Goal: Information Seeking & Learning: Learn about a topic

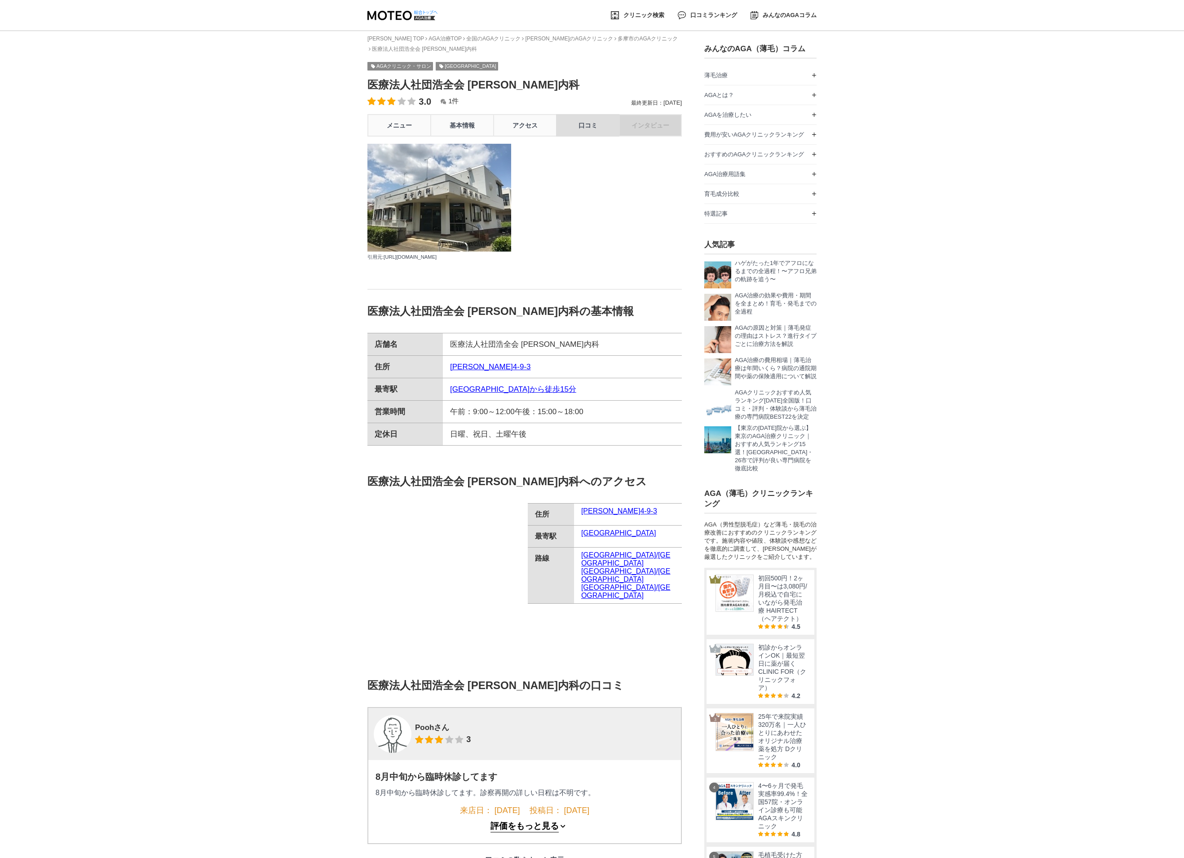
click at [591, 132] on link "口コミ" at bounding box center [587, 125] width 63 height 22
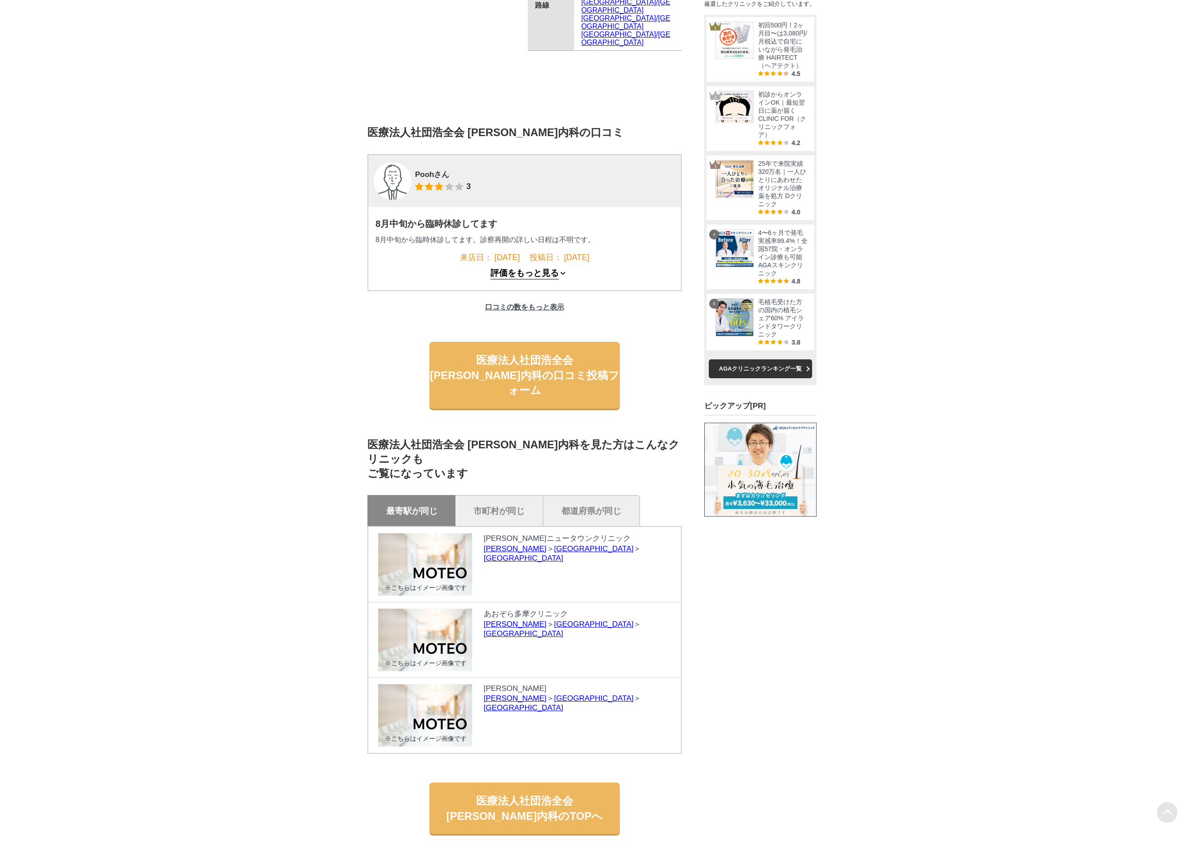
scroll to position [693, 0]
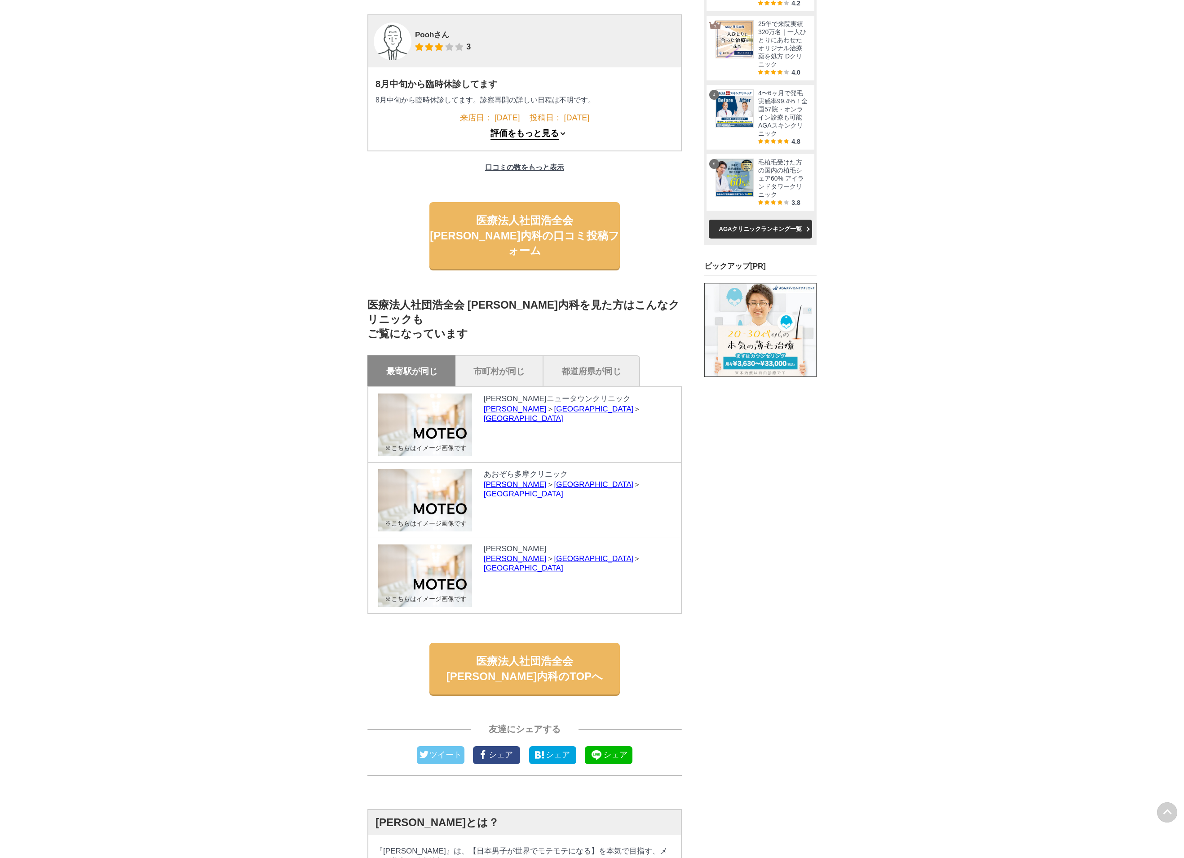
click at [555, 140] on button "評価をもっと見る" at bounding box center [525, 133] width 68 height 11
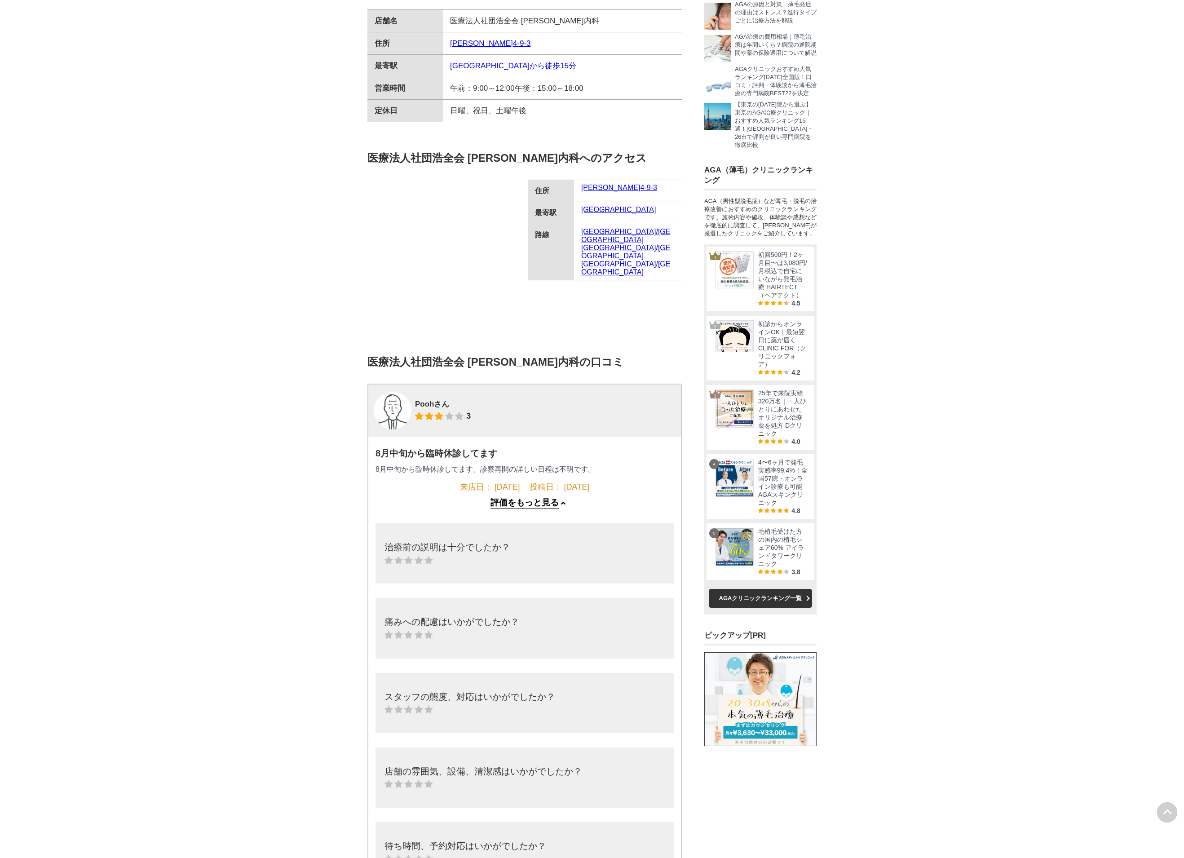
scroll to position [0, 0]
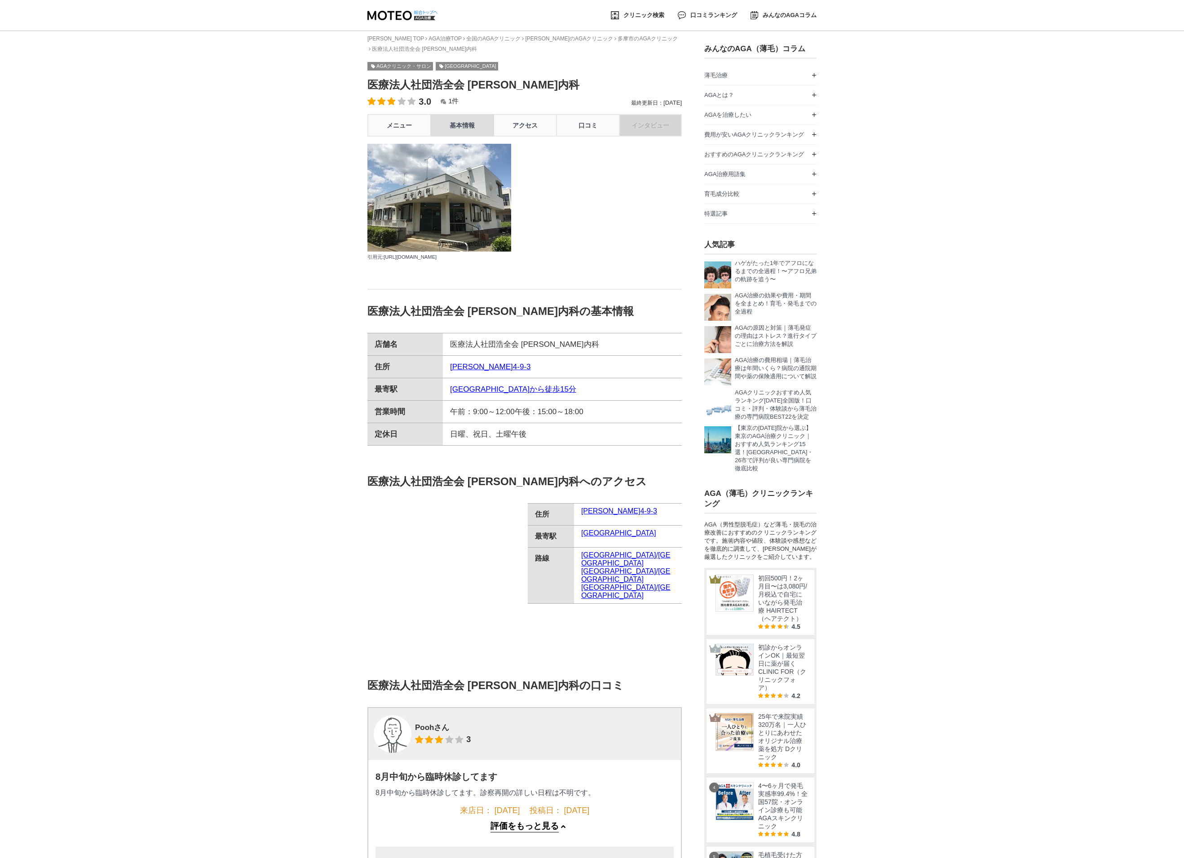
click at [458, 132] on link "基本情報" at bounding box center [461, 125] width 63 height 22
drag, startPoint x: 368, startPoint y: 87, endPoint x: 509, endPoint y: 85, distance: 141.1
click at [509, 85] on h1 "医療法人社団浩全会 [PERSON_NAME]内科" at bounding box center [524, 85] width 314 height 14
